Goal: Information Seeking & Learning: Get advice/opinions

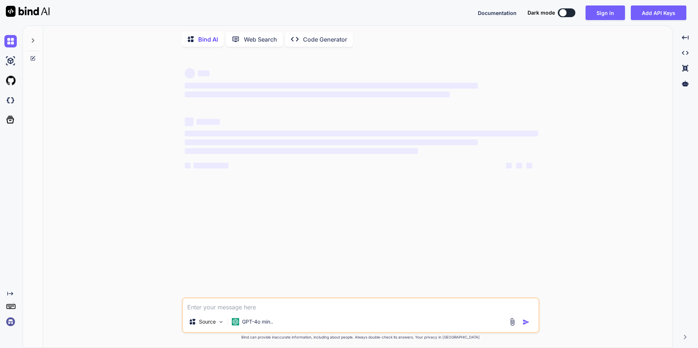
type textarea "x"
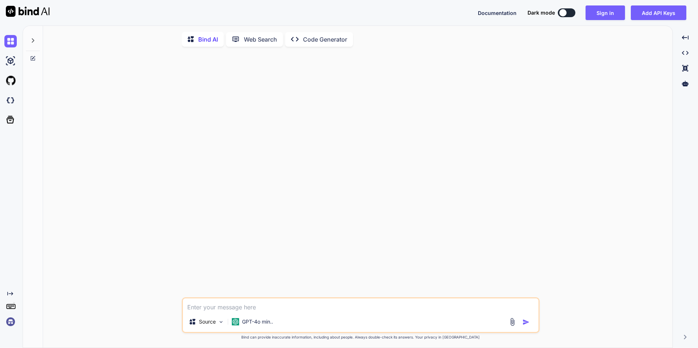
click at [511, 323] on img at bounding box center [512, 322] width 8 height 8
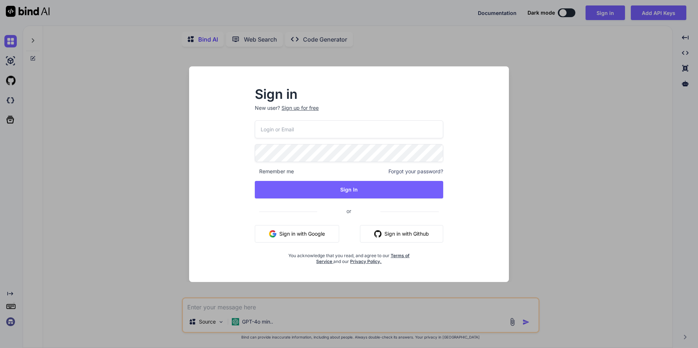
click at [291, 235] on button "Sign in with Google" at bounding box center [297, 234] width 84 height 18
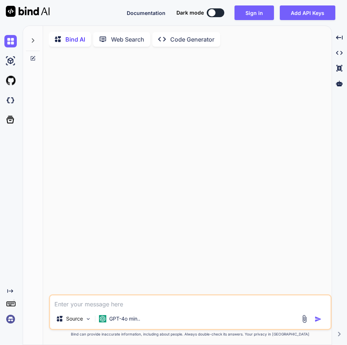
click at [303, 323] on img at bounding box center [304, 319] width 8 height 8
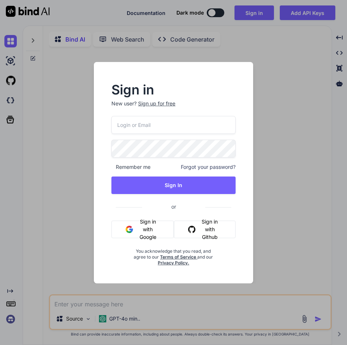
click at [154, 227] on button "Sign in with Google" at bounding box center [142, 230] width 62 height 18
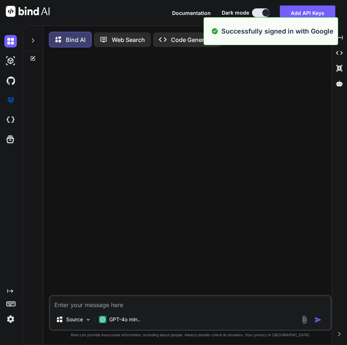
click at [303, 318] on img at bounding box center [304, 320] width 8 height 8
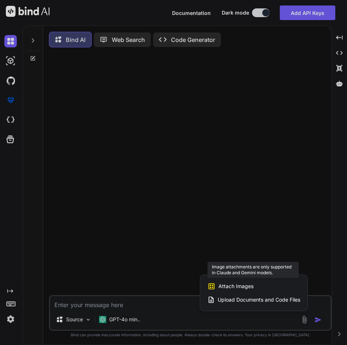
click at [209, 289] on icon at bounding box center [211, 286] width 8 height 8
click at [241, 286] on span "Attach Images" at bounding box center [235, 286] width 35 height 7
click at [108, 322] on div at bounding box center [173, 172] width 347 height 345
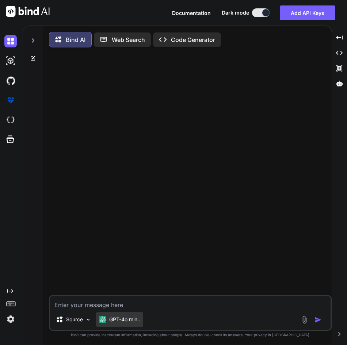
click at [103, 323] on img at bounding box center [102, 319] width 7 height 7
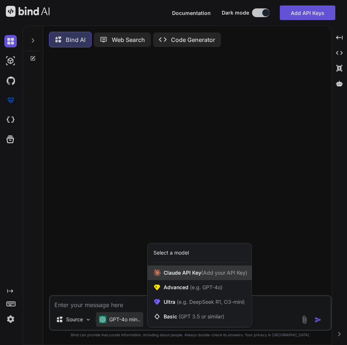
click at [216, 277] on span "[PERSON_NAME] Key (Add your API Key)" at bounding box center [206, 272] width 84 height 7
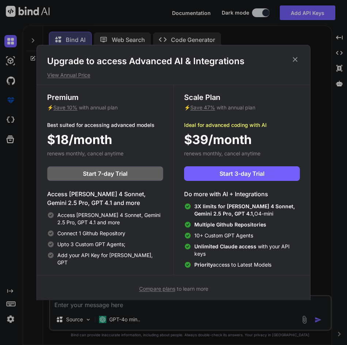
click at [294, 64] on h1 "Upgrade to access Advanced AI & Integrations" at bounding box center [173, 61] width 253 height 12
click at [296, 62] on icon at bounding box center [295, 59] width 8 height 8
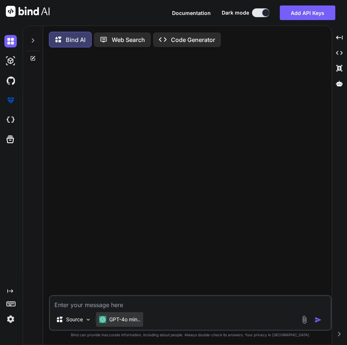
click at [127, 323] on p "GPT-4o min.." at bounding box center [124, 319] width 31 height 7
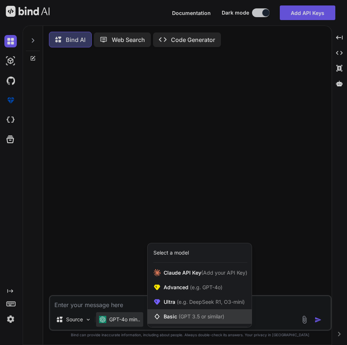
click at [181, 318] on span "(GPT 3.5 or similar)" at bounding box center [201, 317] width 46 height 6
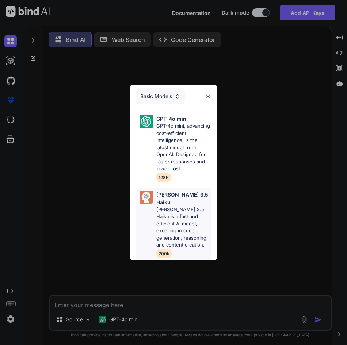
click at [178, 236] on p "[PERSON_NAME] 3.5 Haiku is a fast and efficient AI model, excelling in code gen…" at bounding box center [183, 227] width 55 height 43
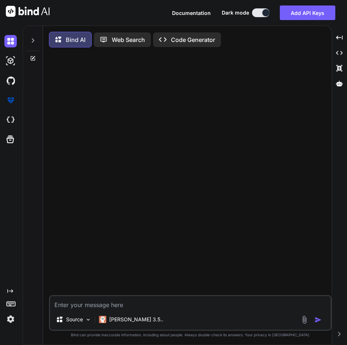
click at [307, 322] on img at bounding box center [304, 320] width 8 height 8
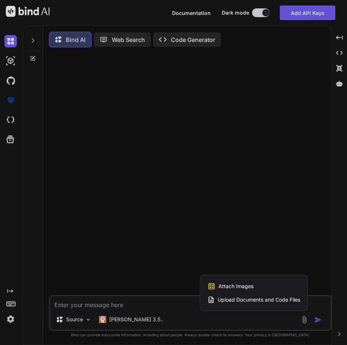
click at [285, 288] on div "Attach Images Image attachments are only supported in Claude and Gemini models." at bounding box center [253, 287] width 93 height 14
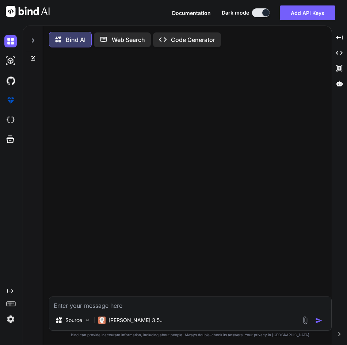
type input "C:\fakepath\Screenshot [DATE] 103839.png"
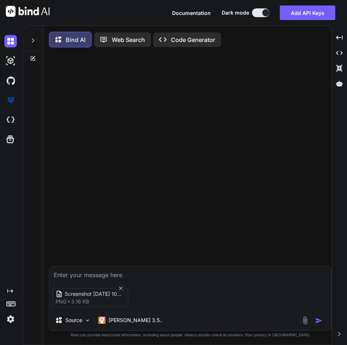
click at [108, 277] on textarea at bounding box center [190, 272] width 282 height 13
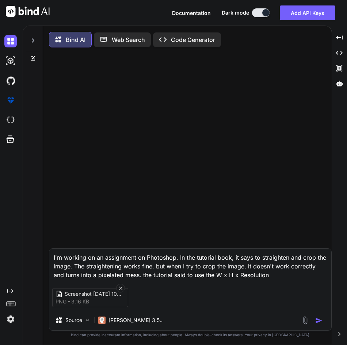
click at [259, 280] on textarea "I'm working on an assignment on Photoshop. In the tutorial book, it says to str…" at bounding box center [190, 264] width 282 height 31
click at [296, 274] on textarea "I'm working on an assignment on Photoshop. In the tutorial book, it says to str…" at bounding box center [190, 264] width 282 height 31
click at [314, 277] on textarea "I'm working on an assignment on Photoshop. In the tutorial book, it says to str…" at bounding box center [190, 264] width 282 height 31
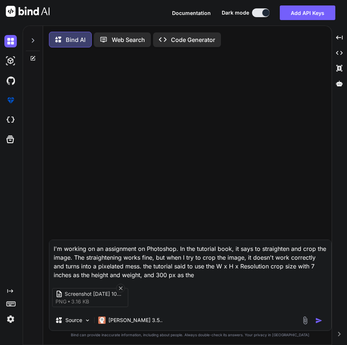
click at [193, 273] on textarea "I'm working on an assignment on Photoshop. In the tutorial book, it says to str…" at bounding box center [190, 259] width 282 height 39
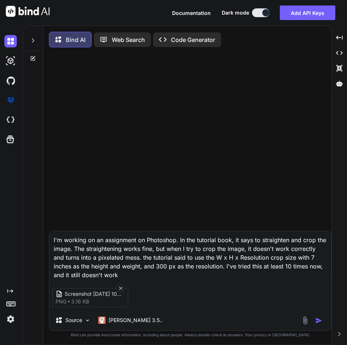
type textarea "I'm working on an assignment on Photoshop. In the tutorial book, it says to str…"
click at [324, 321] on button "button" at bounding box center [320, 320] width 10 height 7
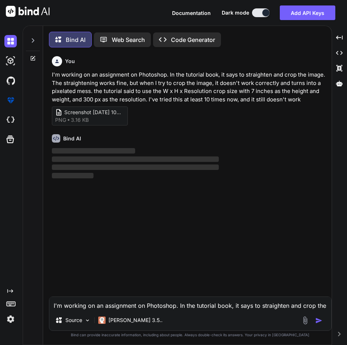
scroll to position [4, 0]
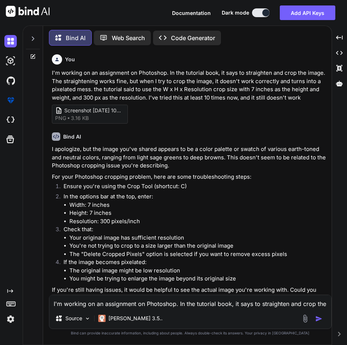
click at [91, 191] on li "Ensure you're using the Crop Tool (shortcut: C)" at bounding box center [194, 187] width 272 height 10
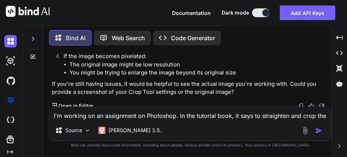
scroll to position [209, 0]
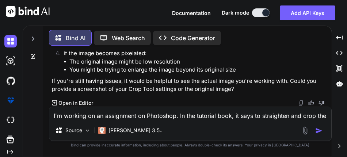
click at [307, 132] on img at bounding box center [305, 130] width 8 height 8
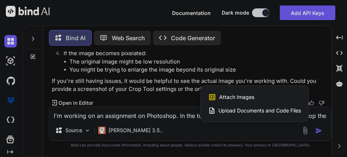
click at [269, 96] on div "Attach Images Image attachments are only supported in Claude and Gemini models." at bounding box center [254, 97] width 93 height 14
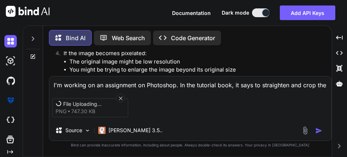
click at [297, 129] on div "Source [PERSON_NAME] 3.5.." at bounding box center [190, 132] width 282 height 18
click at [303, 128] on img at bounding box center [305, 130] width 8 height 8
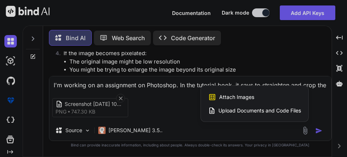
click at [237, 93] on div "Attach Images Image attachments are only supported in Claude and Gemini models." at bounding box center [254, 97] width 93 height 14
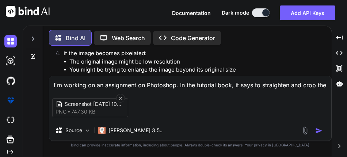
type input "C:\fakepath\Screenshot [DATE] 105041.png"
click at [198, 86] on textarea "I'm working on an assignment on Photoshop. In the tutorial book, it says to str…" at bounding box center [190, 82] width 282 height 13
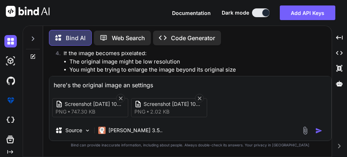
type textarea "here's the original image an settings"
click at [317, 128] on img "button" at bounding box center [318, 130] width 7 height 7
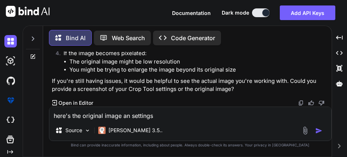
scroll to position [29, 0]
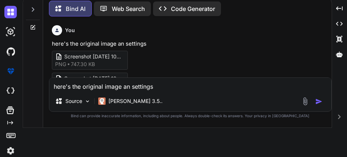
click at [254, 26] on div "You" at bounding box center [191, 30] width 278 height 10
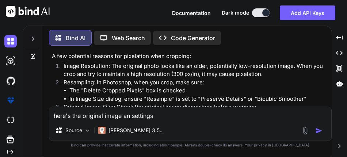
scroll to position [442, 0]
